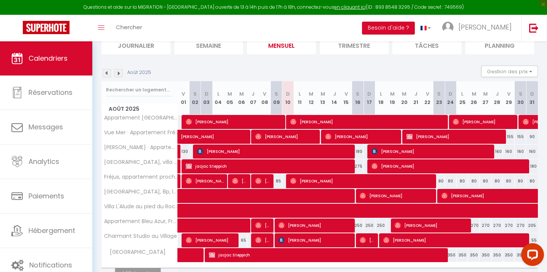
scroll to position [93, 0]
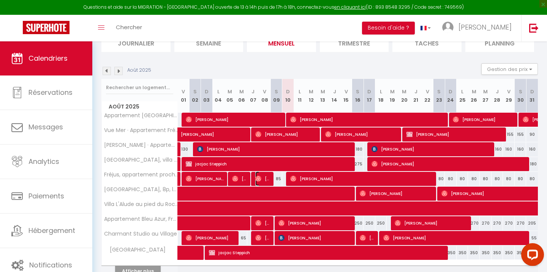
click at [262, 180] on span "[PERSON_NAME]" at bounding box center [263, 179] width 16 height 14
select select "OK"
select select "0"
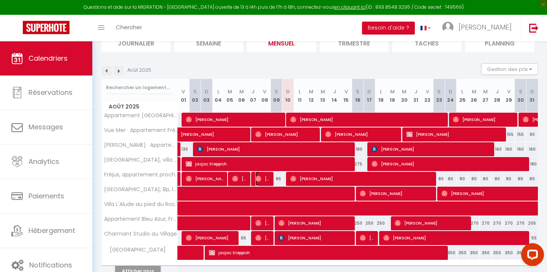
select select "1"
select select
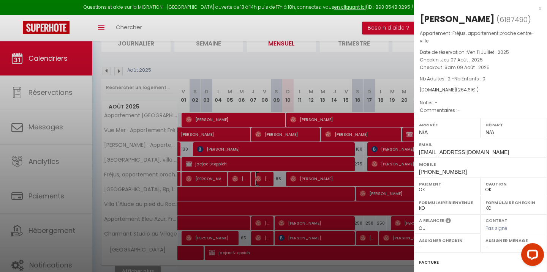
scroll to position [89, 0]
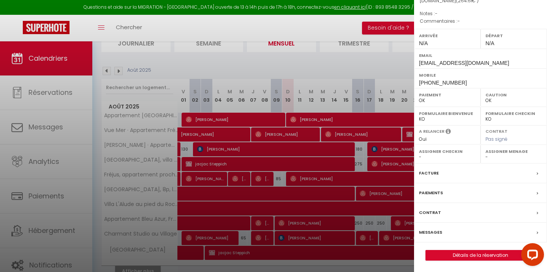
click at [430, 232] on label "Messages" at bounding box center [430, 233] width 23 height 8
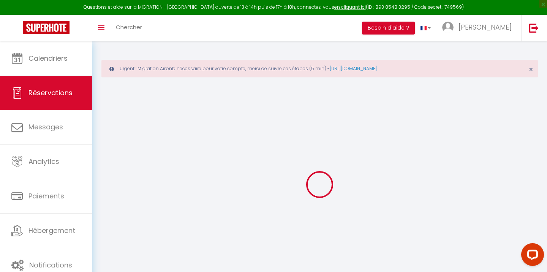
select select
checkbox input "false"
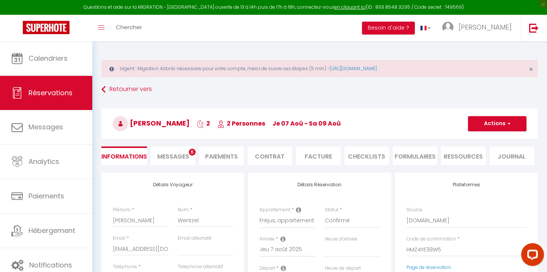
select select
checkbox input "false"
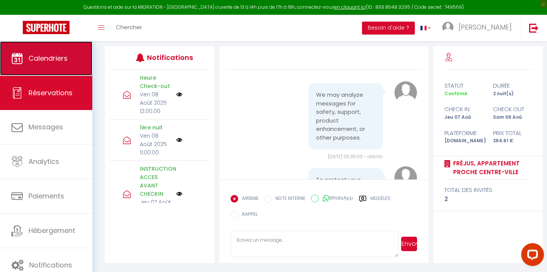
click at [54, 57] on span "Calendriers" at bounding box center [47, 58] width 39 height 9
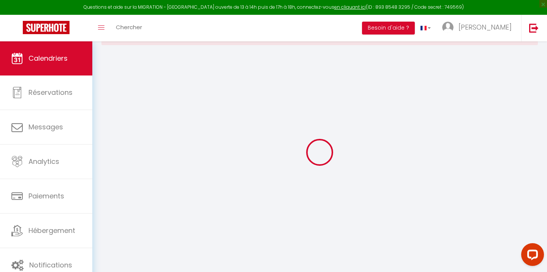
select select
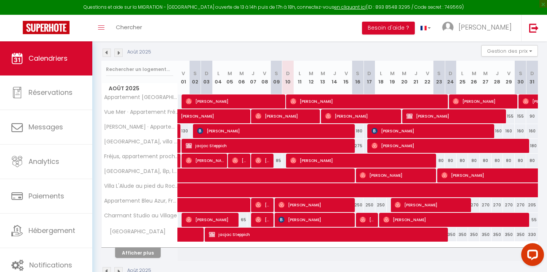
scroll to position [126, 0]
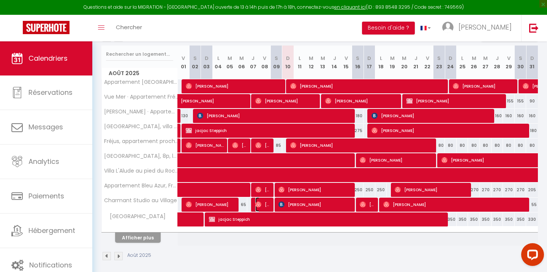
click at [261, 204] on span "[PERSON_NAME]" at bounding box center [263, 204] width 16 height 14
select select "OK"
select select "0"
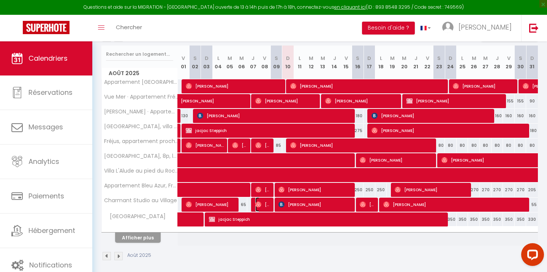
select select "1"
select select
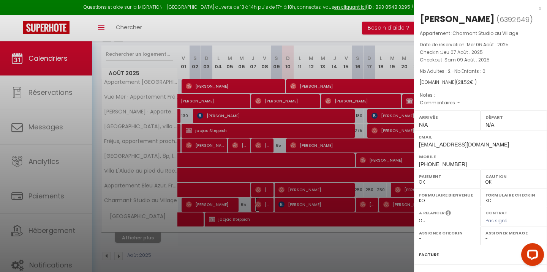
scroll to position [82, 0]
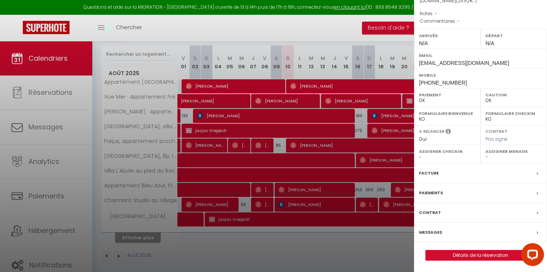
click at [434, 235] on label "Messages" at bounding box center [430, 233] width 23 height 8
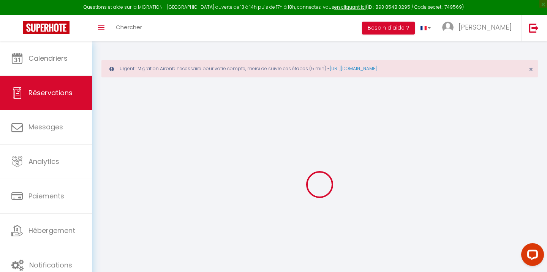
select select
checkbox input "false"
select select
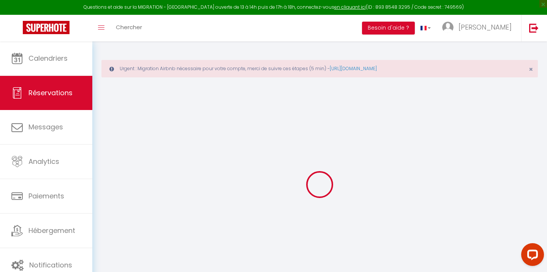
select select
checkbox input "false"
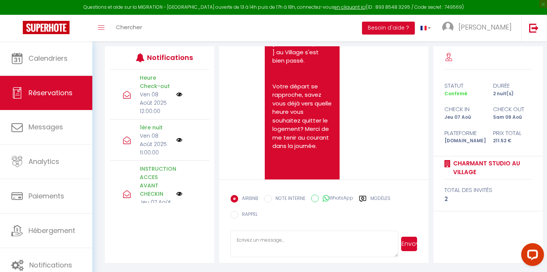
scroll to position [2163, 0]
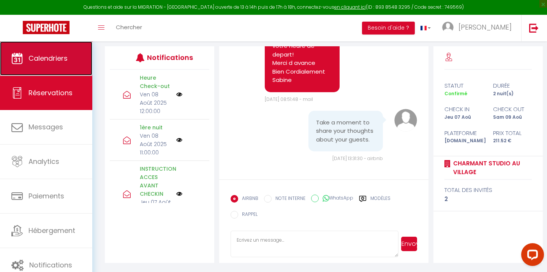
click at [55, 58] on span "Calendriers" at bounding box center [47, 58] width 39 height 9
